Goal: Use online tool/utility: Use online tool/utility

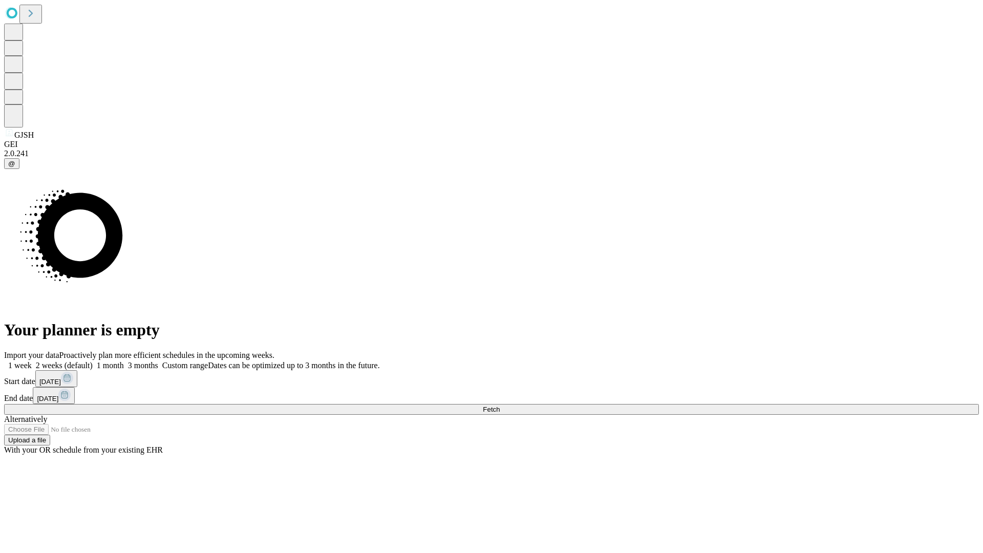
click at [500, 405] on span "Fetch" at bounding box center [491, 409] width 17 height 8
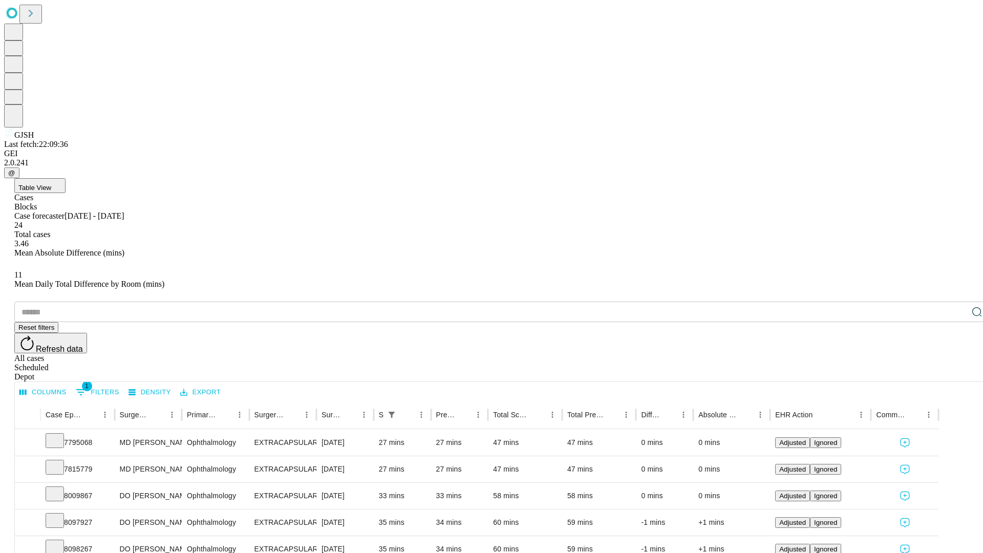
scroll to position [34, 0]
